Goal: Information Seeking & Learning: Learn about a topic

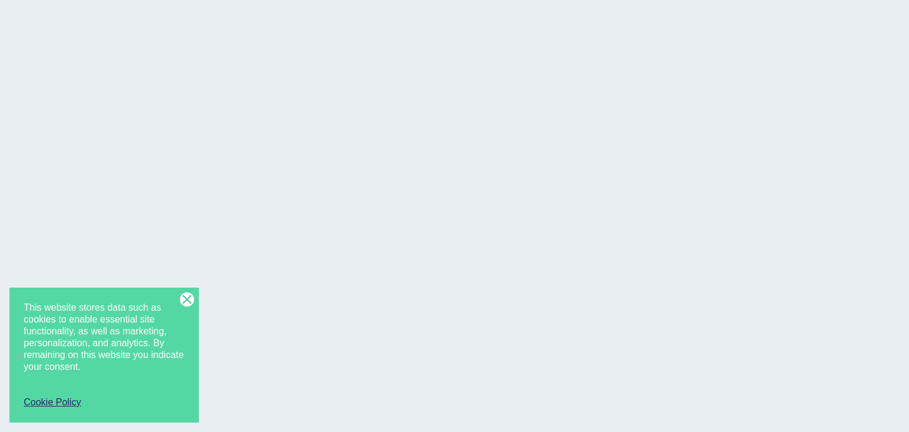
click at [186, 297] on line at bounding box center [186, 299] width 9 height 9
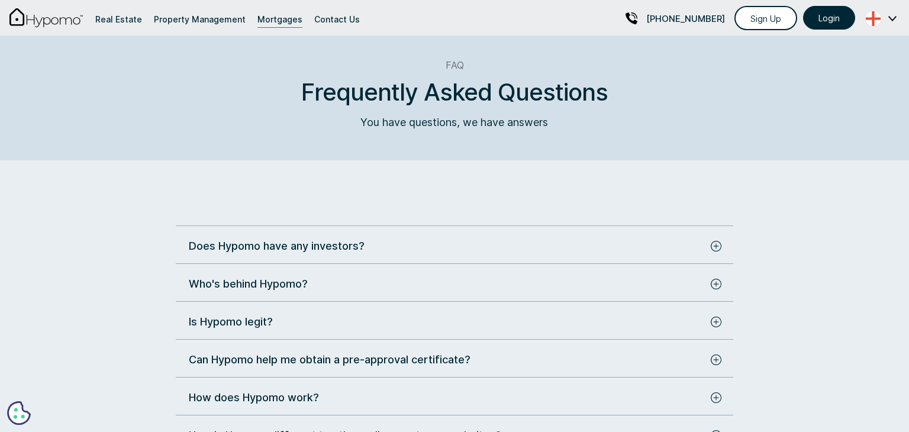
click at [501, 245] on div "Does Hypomo have any investors?" at bounding box center [447, 246] width 516 height 16
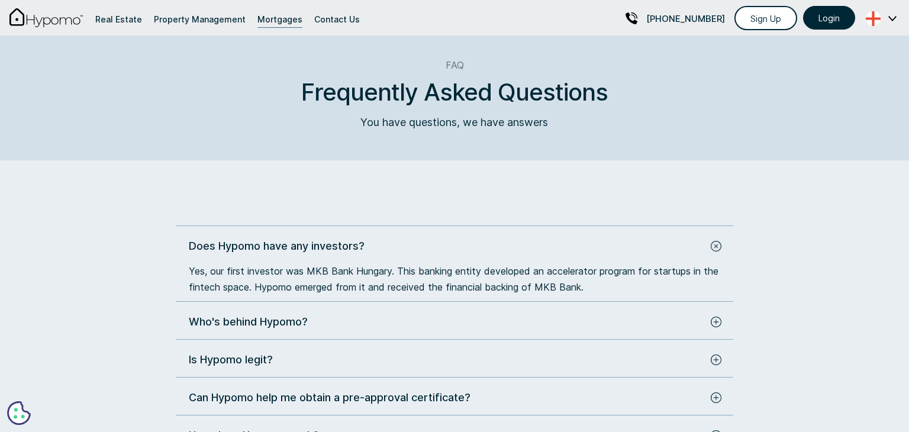
click at [501, 245] on div "Does Hypomo have any investors?" at bounding box center [447, 246] width 516 height 16
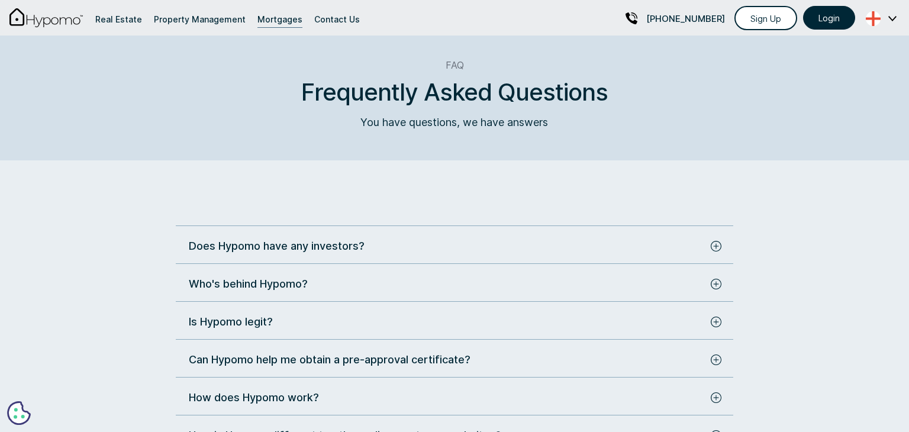
click at [480, 285] on div "Who's behind Hypomo?" at bounding box center [447, 284] width 516 height 16
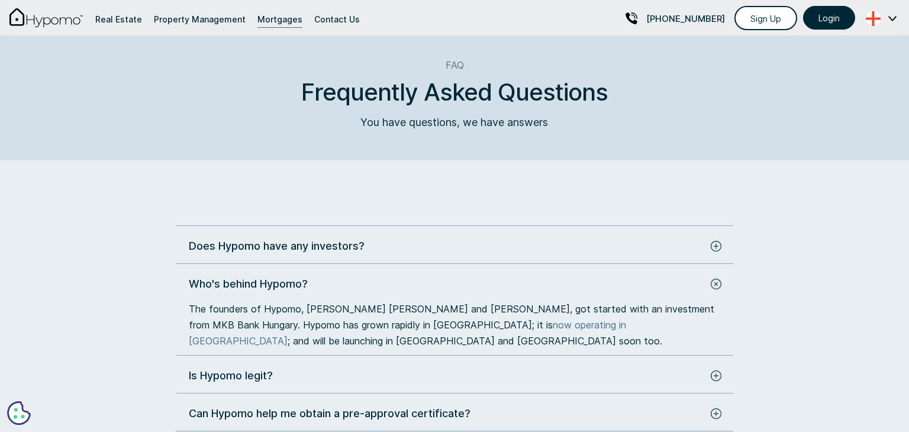
click at [480, 285] on div "Who's behind Hypomo?" at bounding box center [447, 284] width 516 height 16
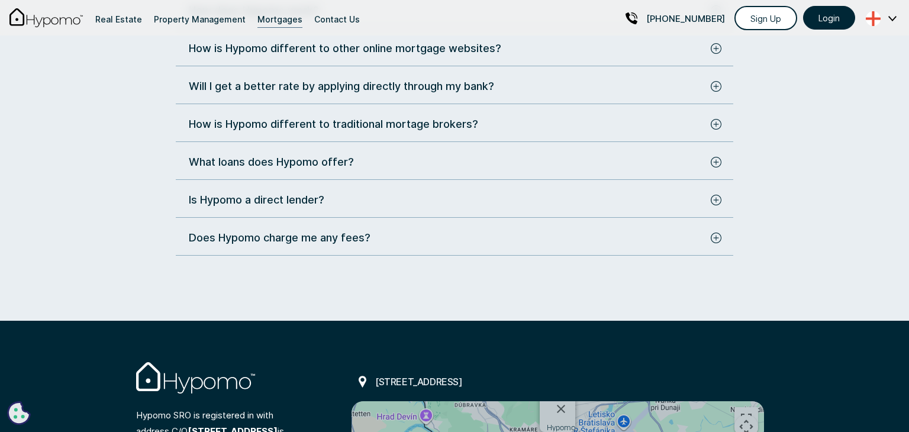
scroll to position [799, 0]
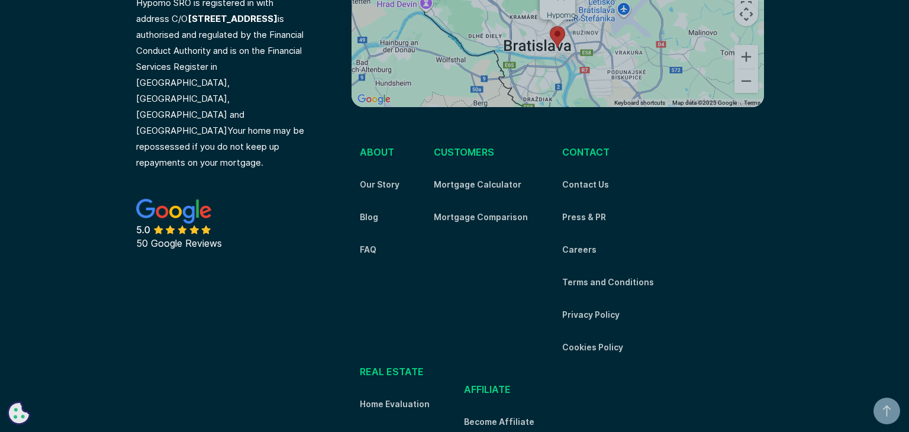
click at [506, 223] on div "customers Mortgage Calculator Mortgage Comparison" at bounding box center [481, 188] width 94 height 89
click at [508, 216] on link "Mortgage Comparison" at bounding box center [481, 217] width 94 height 14
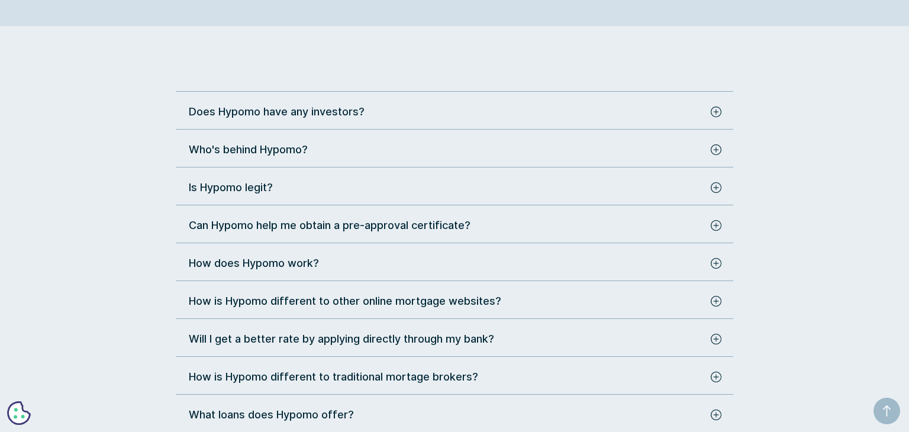
scroll to position [141, 0]
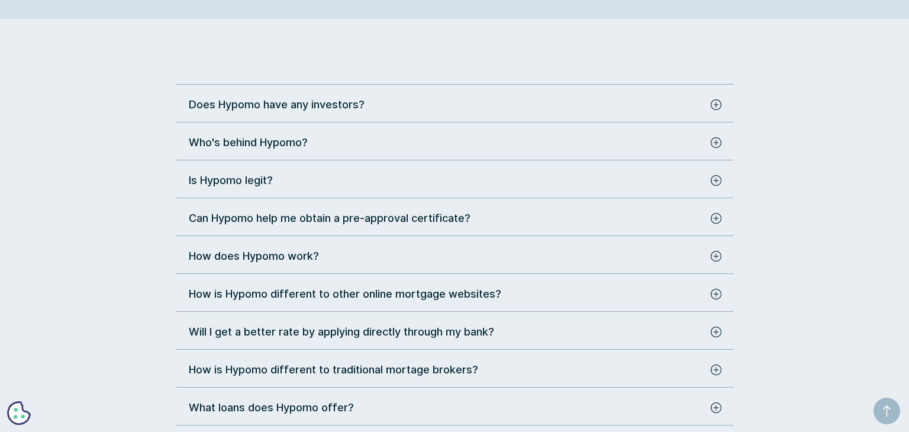
click at [528, 216] on div "Can Hypomo help me obtain a pre-approval certificate?" at bounding box center [447, 218] width 516 height 16
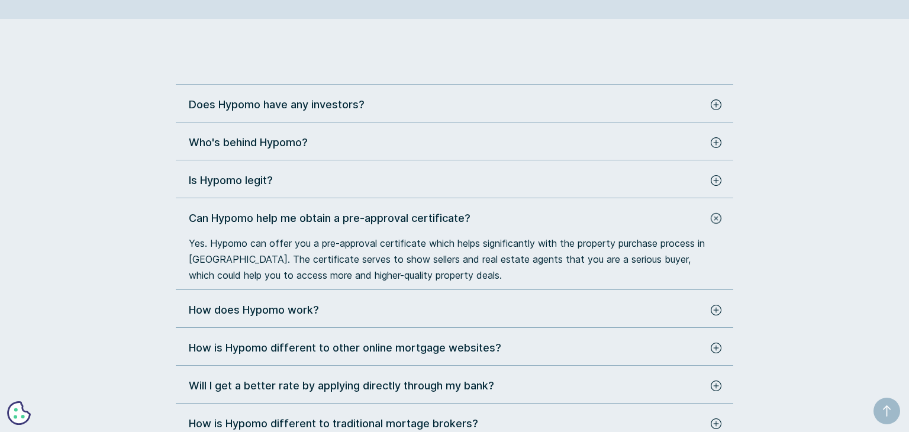
click at [528, 216] on div "Can Hypomo help me obtain a pre-approval certificate?" at bounding box center [447, 218] width 516 height 16
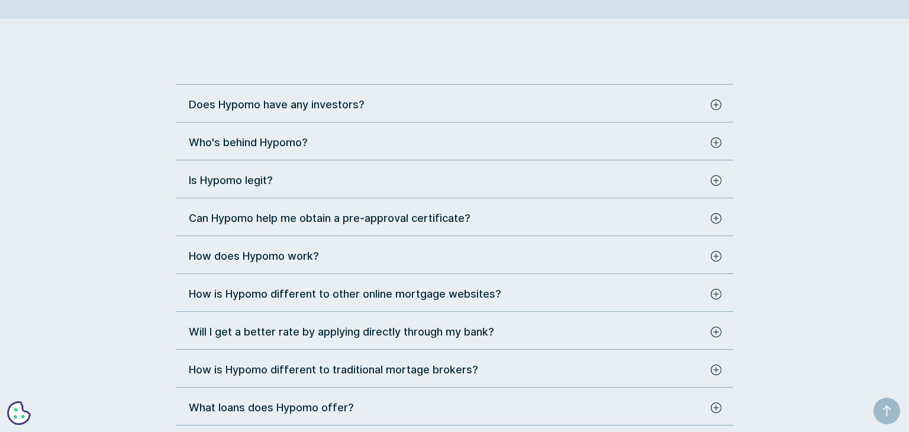
click at [500, 187] on div "Is Hypomo legit?" at bounding box center [447, 180] width 516 height 16
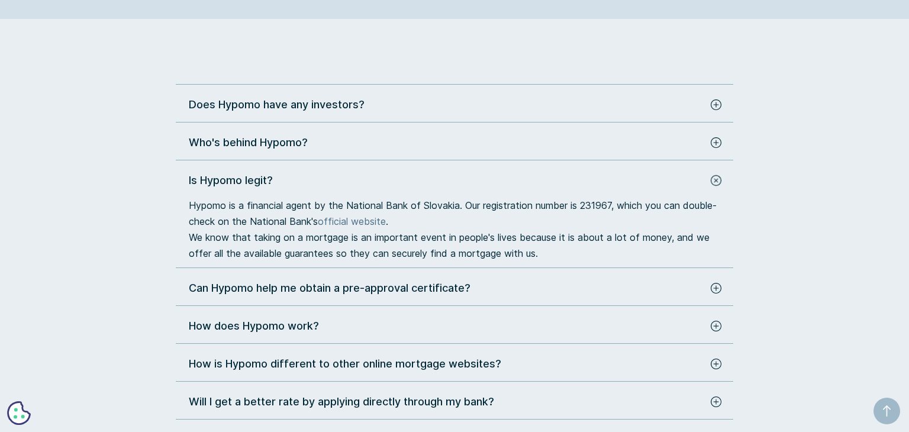
click at [500, 187] on div "Is Hypomo legit?" at bounding box center [447, 180] width 516 height 16
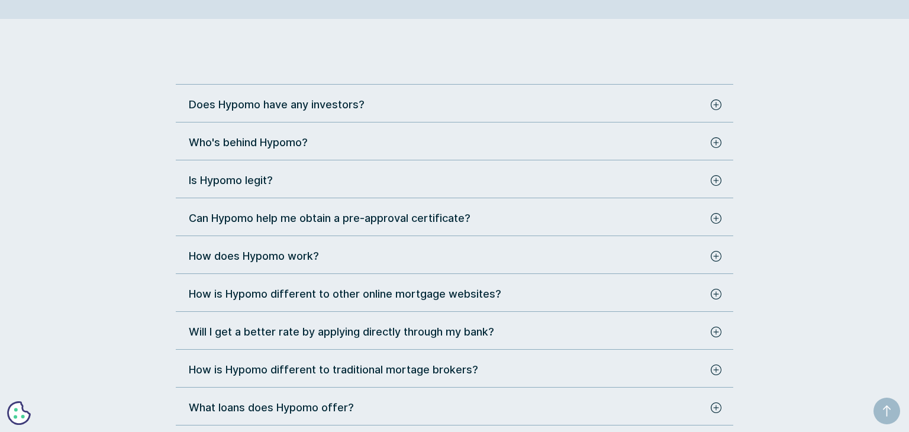
click at [492, 148] on div "Who's behind Hypomo?" at bounding box center [447, 142] width 516 height 16
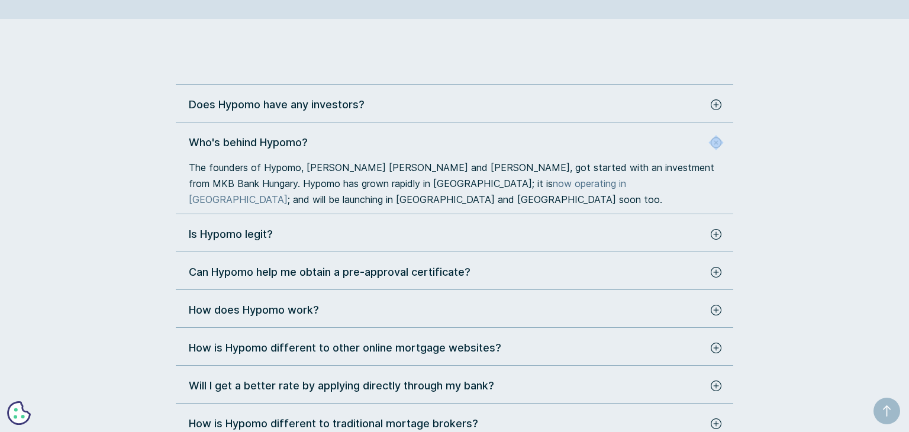
click at [492, 148] on div "Who's behind Hypomo?" at bounding box center [447, 142] width 516 height 16
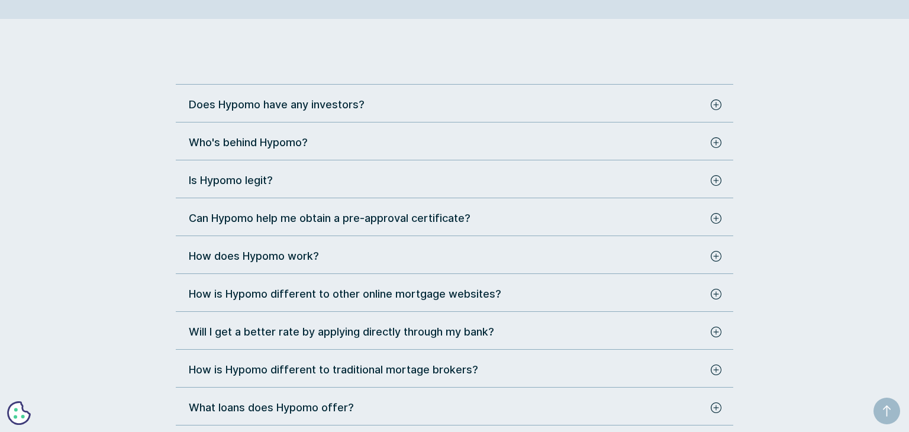
click at [436, 254] on div "How does Hypomo work?" at bounding box center [447, 256] width 516 height 16
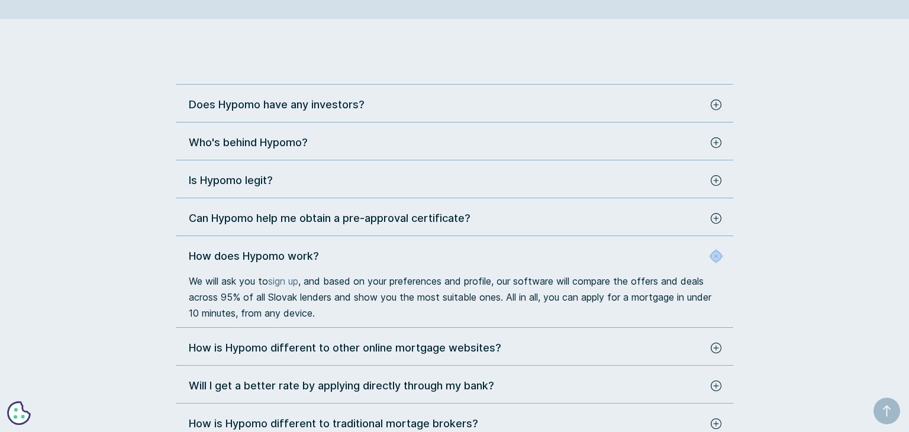
click at [436, 254] on div "How does Hypomo work?" at bounding box center [447, 256] width 516 height 16
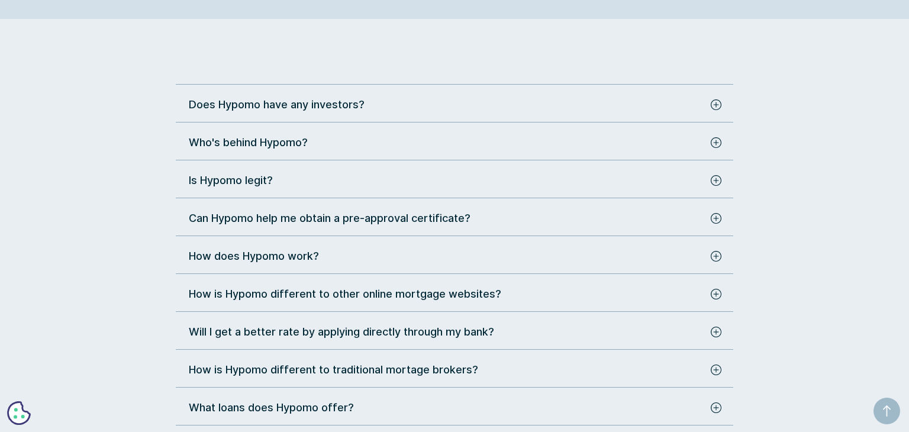
click at [421, 291] on div "How is Hypomo different to other online mortgage websites?" at bounding box center [345, 294] width 312 height 16
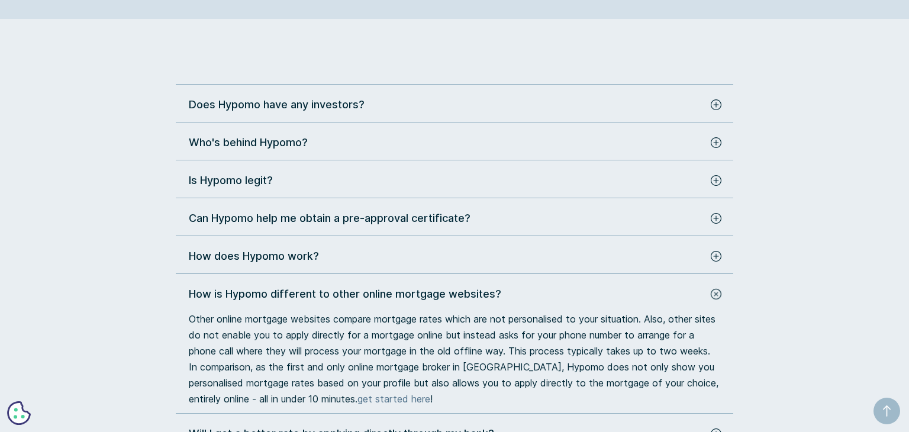
click at [421, 291] on div "How is Hypomo different to other online mortgage websites?" at bounding box center [345, 294] width 312 height 16
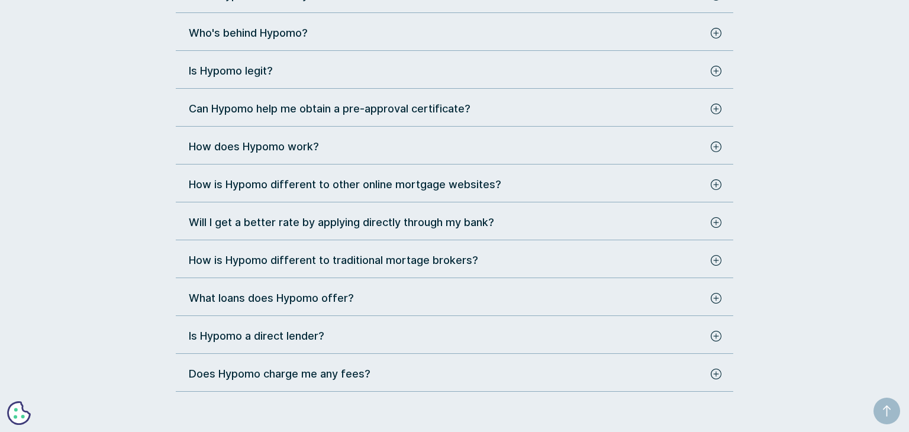
scroll to position [267, 0]
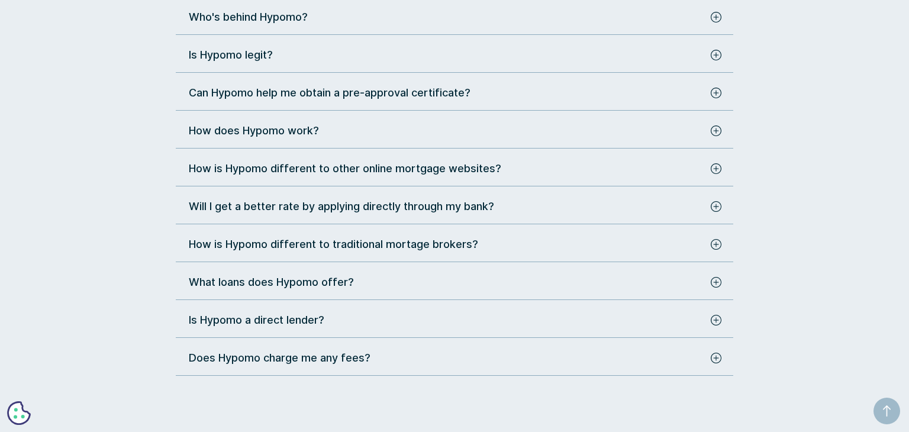
click at [439, 156] on div "Does Hypomo have any investors? Yes, our first investor was MKB Bank Hungary. T…" at bounding box center [454, 173] width 557 height 405
click at [439, 163] on div "How is Hypomo different to other online mortgage websites?" at bounding box center [345, 168] width 312 height 16
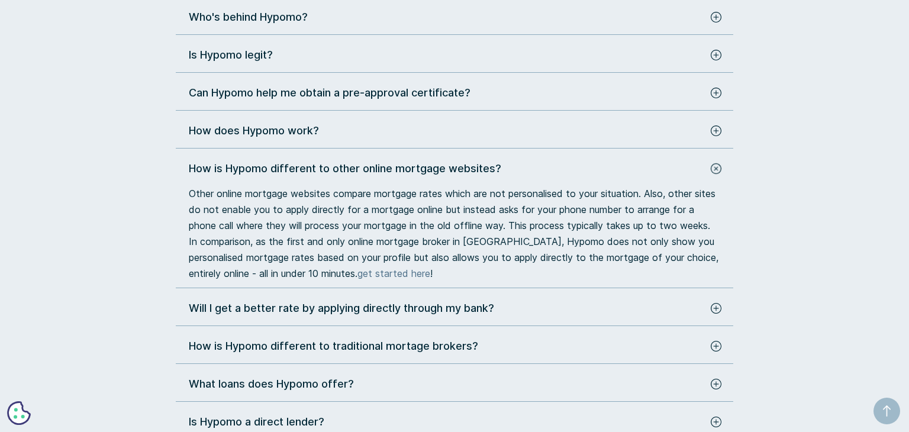
click at [439, 163] on div "How is Hypomo different to other online mortgage websites?" at bounding box center [345, 168] width 312 height 16
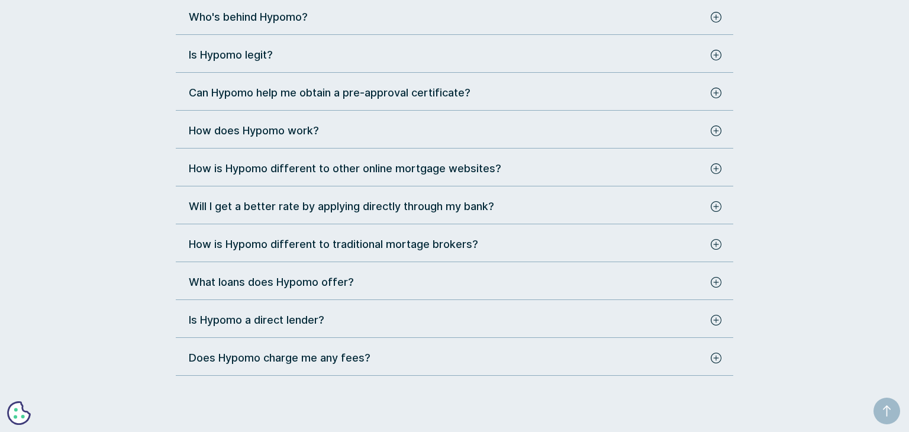
click at [447, 219] on div "Will I get a better rate by applying directly through my bank? Hypomo can help …" at bounding box center [454, 211] width 557 height 26
click at [458, 208] on div "Will I get a better rate by applying directly through my bank?" at bounding box center [341, 206] width 305 height 16
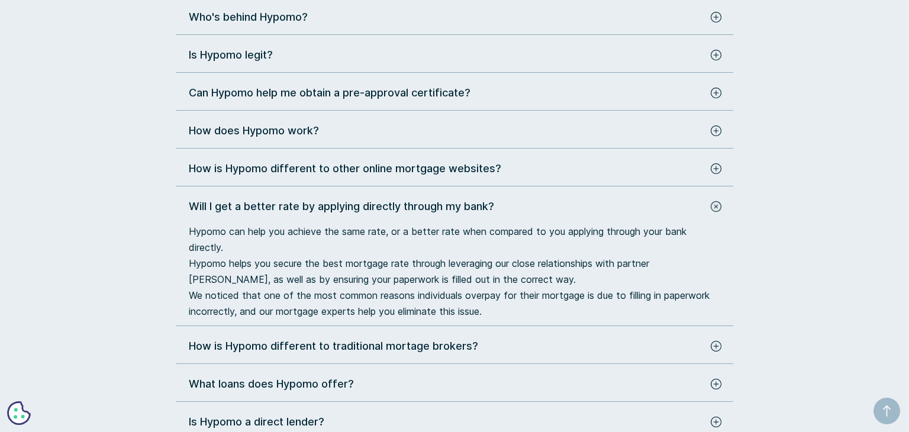
click at [458, 208] on div "Will I get a better rate by applying directly through my bank?" at bounding box center [341, 206] width 305 height 16
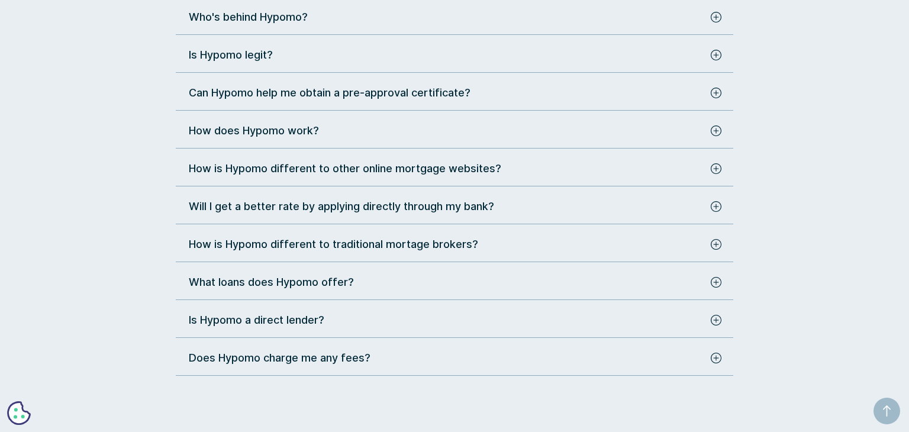
click at [434, 253] on div "How is Hypomo different to traditional mortage brokers?" at bounding box center [454, 246] width 557 height 20
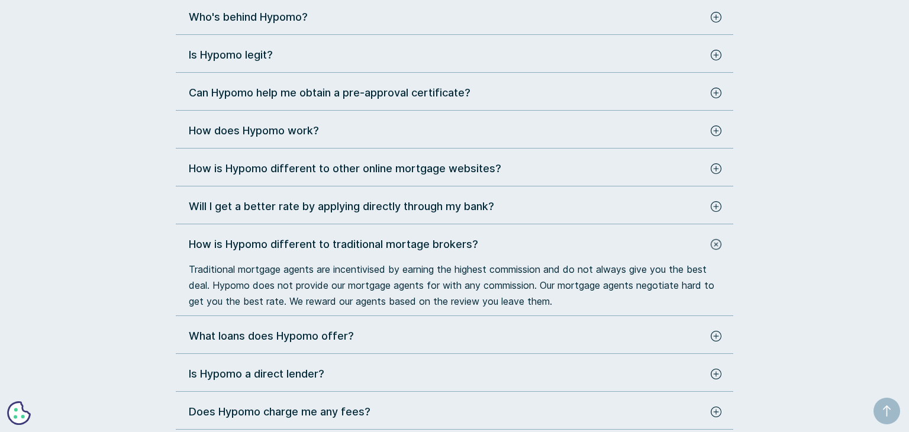
click at [434, 253] on div "How is Hypomo different to traditional mortage brokers?" at bounding box center [454, 246] width 557 height 20
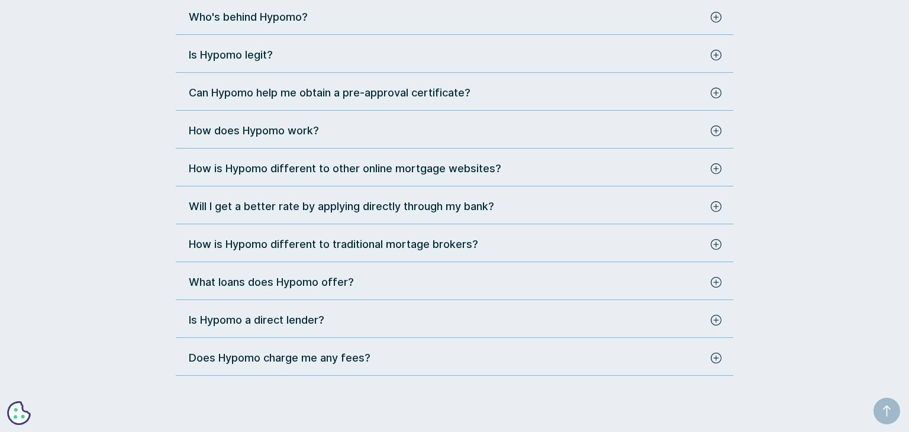
click at [405, 288] on div "What loans does Hypomo offer?" at bounding box center [447, 282] width 516 height 16
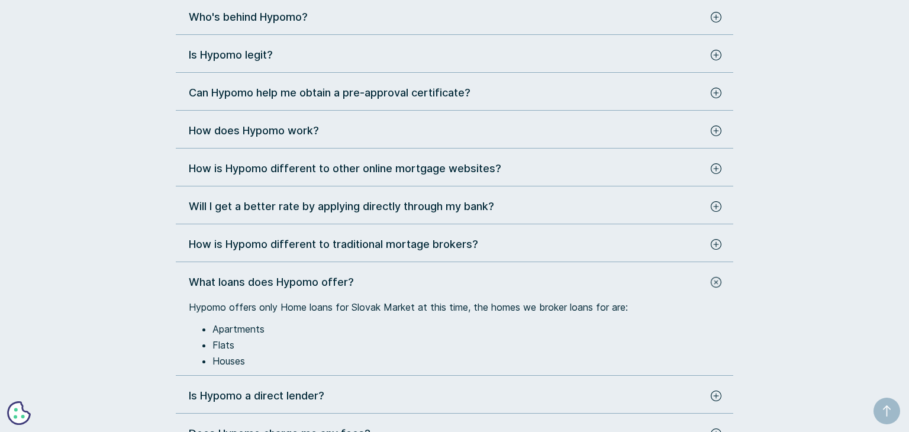
click at [405, 288] on div "What loans does Hypomo offer?" at bounding box center [447, 282] width 516 height 16
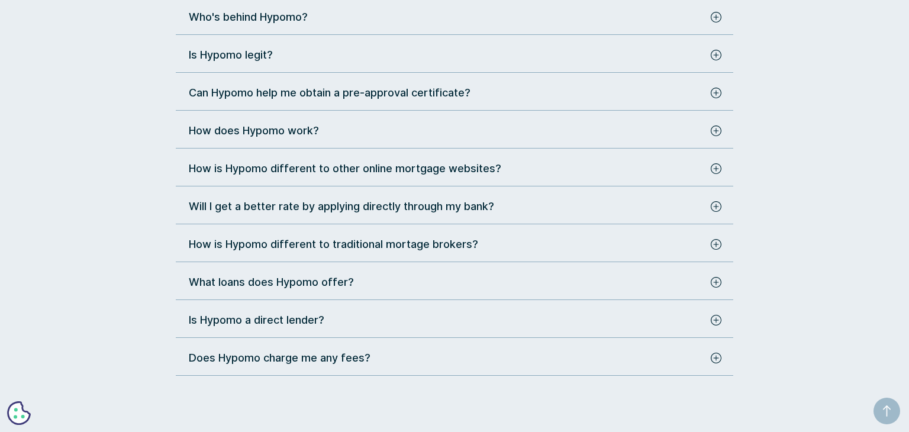
click at [376, 324] on div "Is Hypomo a direct lender?" at bounding box center [447, 320] width 516 height 16
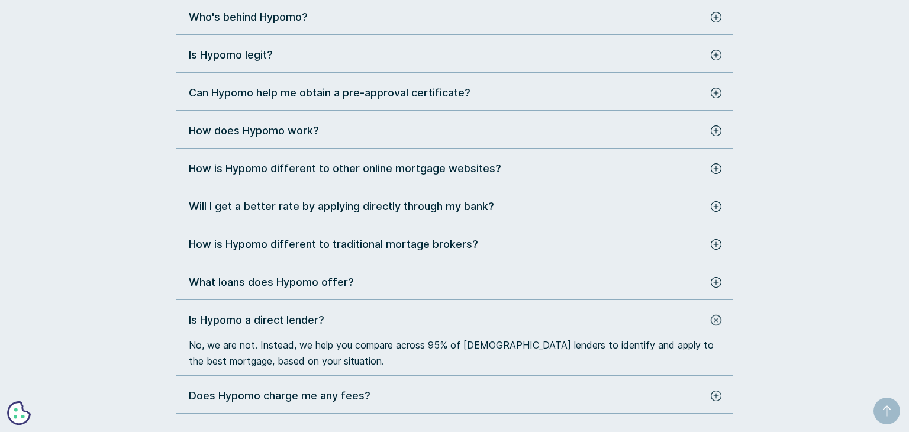
click at [376, 324] on div "Is Hypomo a direct lender?" at bounding box center [447, 320] width 516 height 16
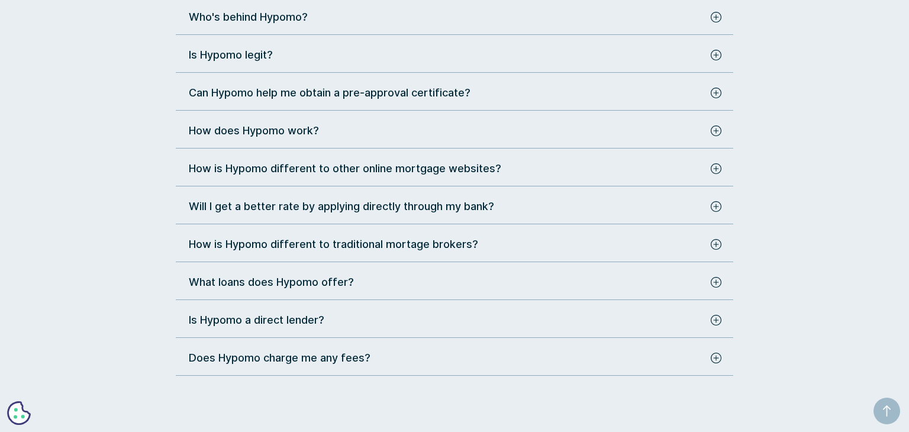
click at [353, 365] on div "Does Hypomo charge me any fees?" at bounding box center [454, 360] width 557 height 20
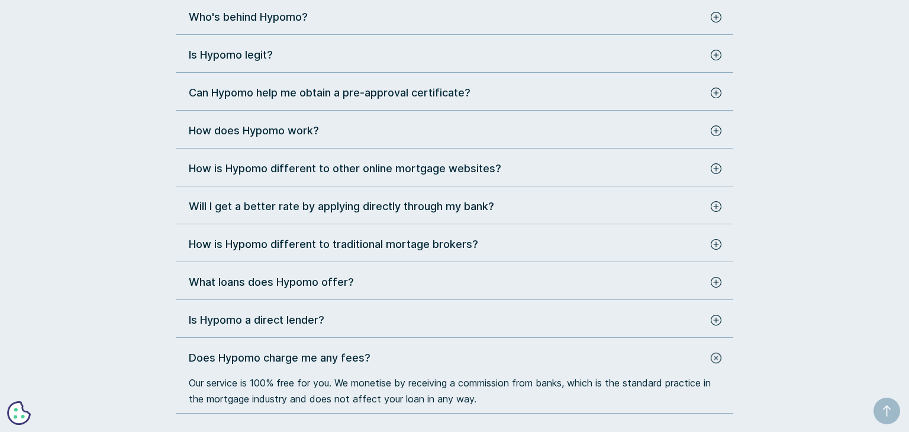
click at [352, 364] on div "Does Hypomo charge me any fees?" at bounding box center [454, 360] width 557 height 20
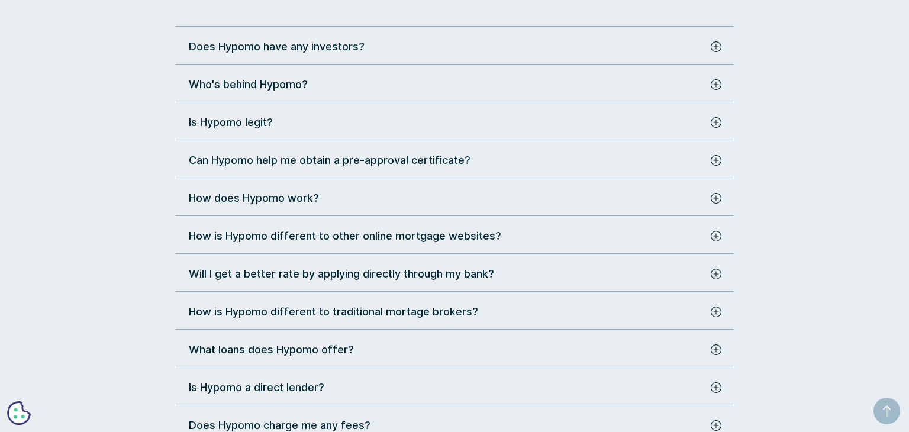
scroll to position [0, 0]
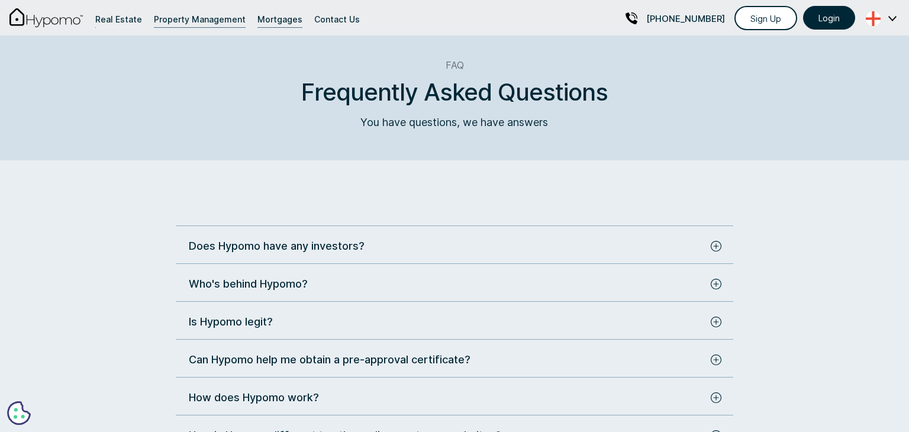
click at [183, 20] on div "Property Management" at bounding box center [200, 19] width 92 height 16
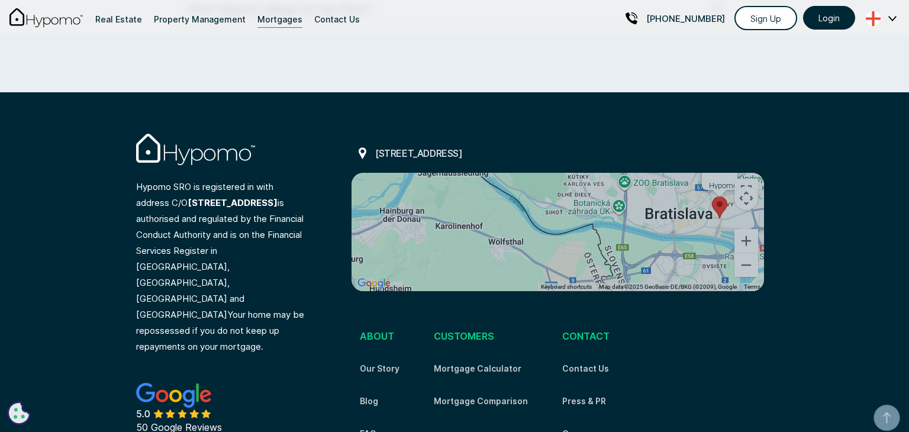
scroll to position [927, 0]
